Goal: Use online tool/utility: Utilize a website feature to perform a specific function

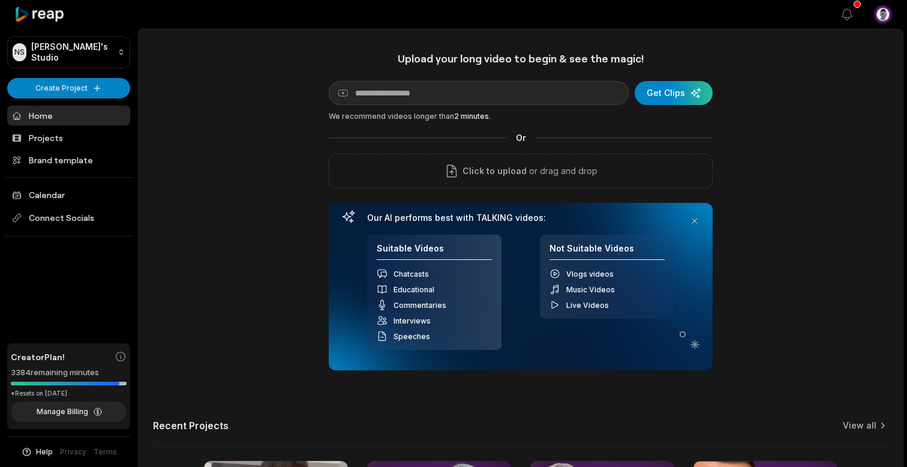
click at [513, 99] on input at bounding box center [479, 93] width 300 height 24
type input "**********"
click at [673, 95] on div "submit" at bounding box center [674, 93] width 78 height 24
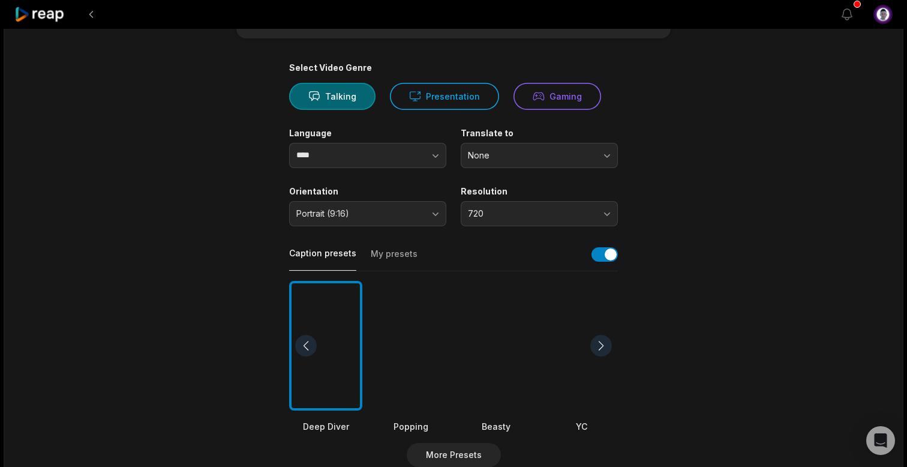
scroll to position [97, 0]
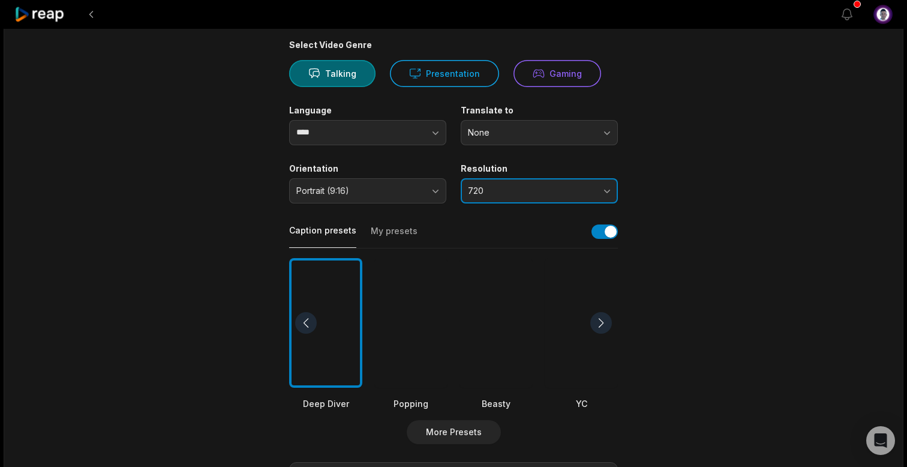
click at [607, 188] on button "720" at bounding box center [539, 190] width 157 height 25
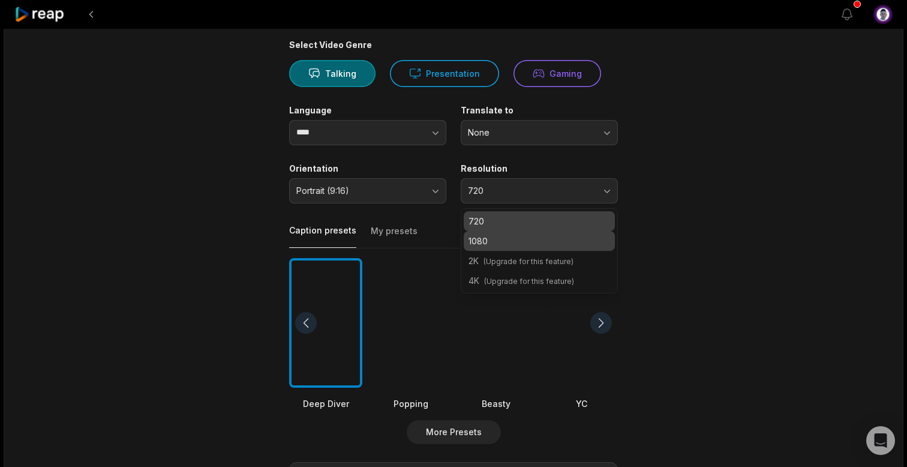
click at [542, 245] on p "1080" at bounding box center [540, 241] width 142 height 13
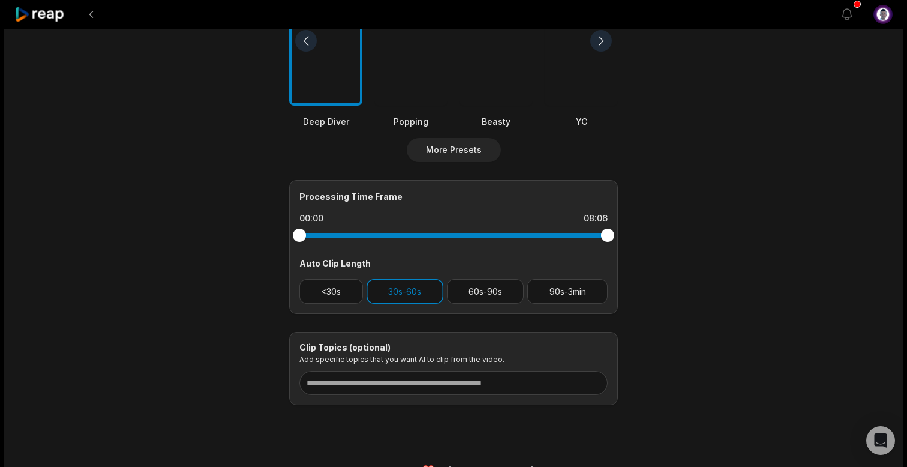
scroll to position [372, 0]
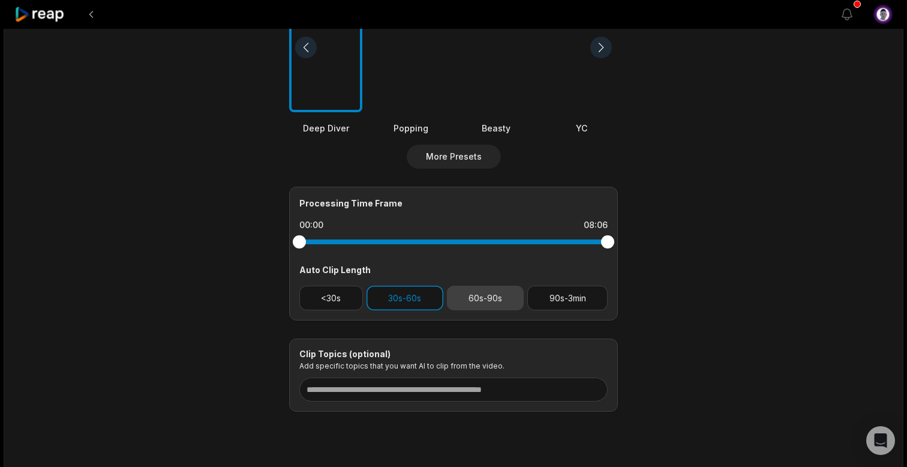
click at [482, 296] on button "60s-90s" at bounding box center [485, 298] width 77 height 25
click at [415, 296] on button "30s-60s" at bounding box center [405, 298] width 77 height 25
click at [469, 288] on button "60s-90s" at bounding box center [485, 298] width 77 height 25
click at [397, 296] on button "30s-60s" at bounding box center [405, 298] width 77 height 25
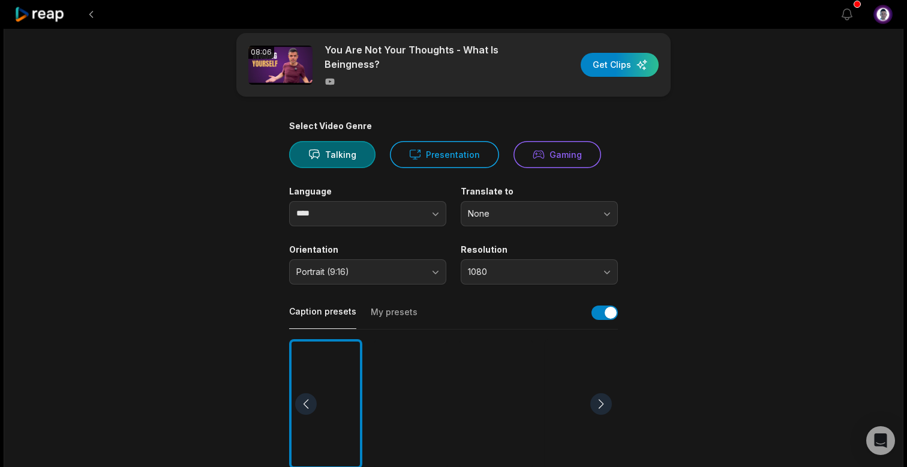
scroll to position [0, 0]
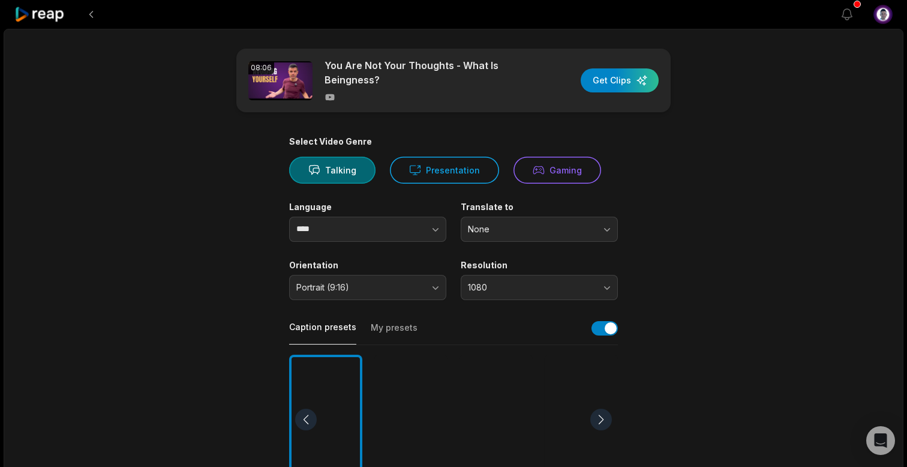
click at [397, 325] on button "My presets" at bounding box center [394, 333] width 47 height 23
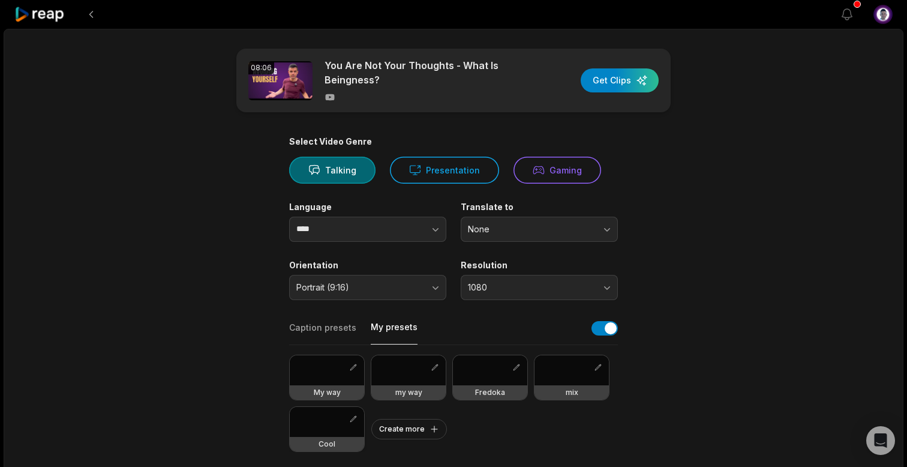
click at [321, 423] on div at bounding box center [327, 422] width 74 height 30
click at [437, 225] on icon "button" at bounding box center [436, 229] width 12 height 12
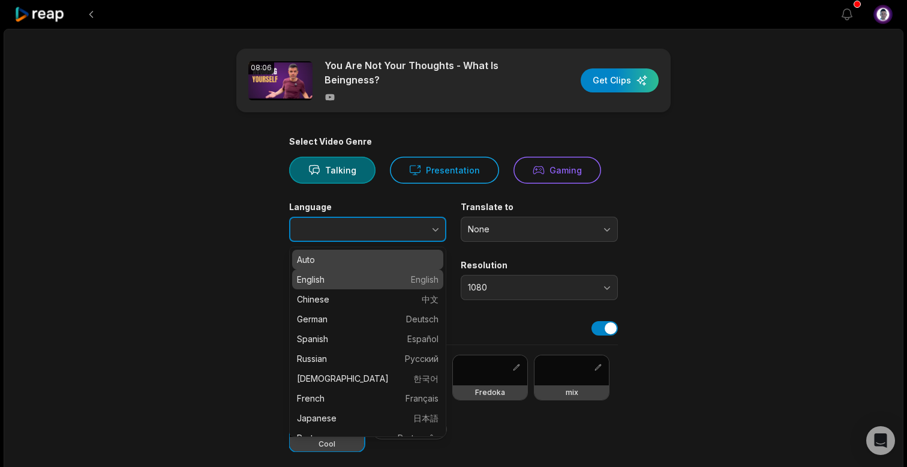
type input "*******"
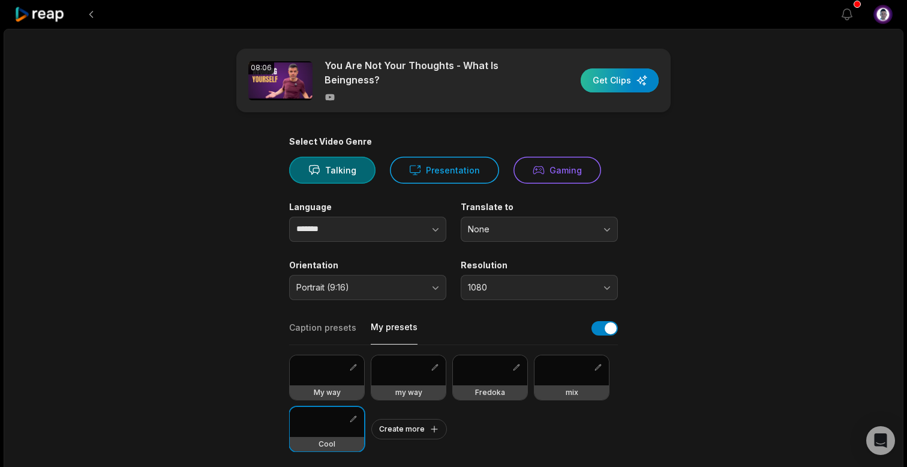
click at [614, 79] on div "button" at bounding box center [620, 80] width 78 height 24
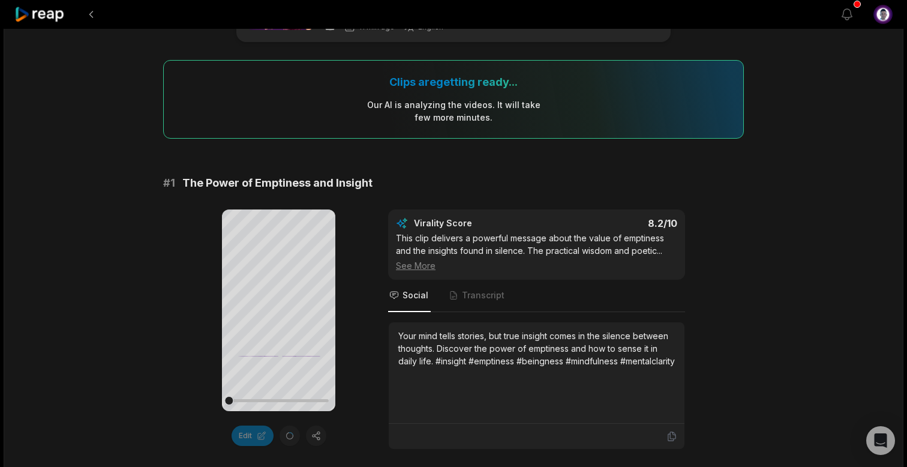
scroll to position [79, 0]
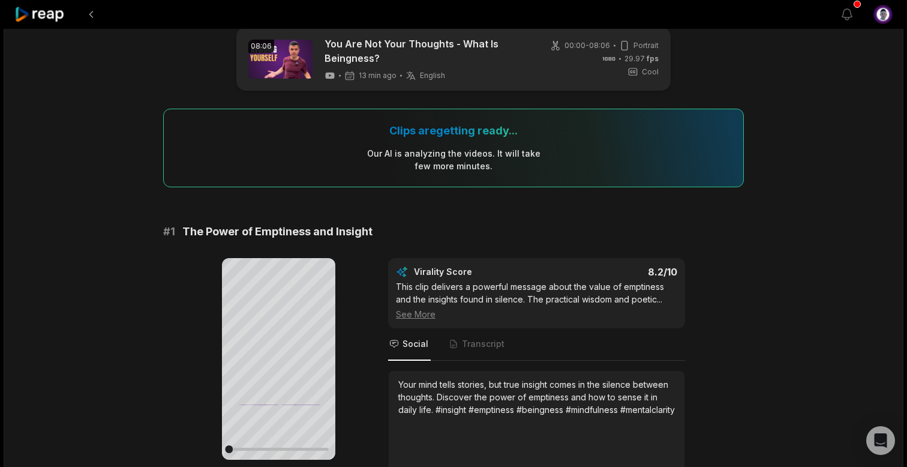
scroll to position [0, 0]
